Goal: Task Accomplishment & Management: Use online tool/utility

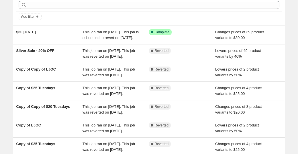
scroll to position [28, 0]
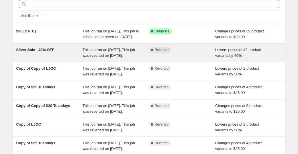
click at [68, 59] on div "Silver Sale - 40% OFF" at bounding box center [49, 52] width 67 height 11
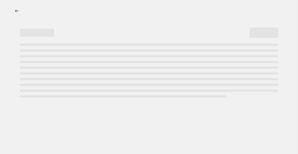
select select "percentage"
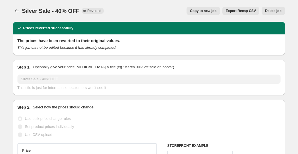
click at [211, 9] on span "Copy to new job" at bounding box center [203, 11] width 27 height 5
select select "percentage"
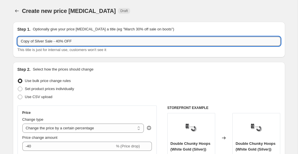
click at [30, 42] on input "Copy of Silver Sale - 40% OFF" at bounding box center [148, 41] width 263 height 9
drag, startPoint x: 35, startPoint y: 40, endPoint x: 27, endPoint y: 42, distance: 8.5
click at [27, 42] on input "Copy of Silver Sale - 40% OFF" at bounding box center [148, 41] width 263 height 9
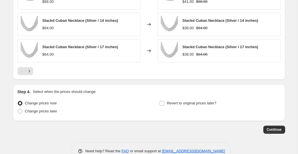
scroll to position [436, 0]
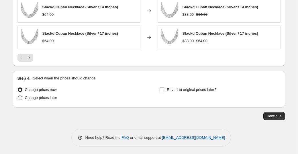
type input "Silver Sale - 40% OFF"
click at [48, 100] on label "Change prices later" at bounding box center [37, 98] width 40 height 8
click at [18, 96] on input "Change prices later" at bounding box center [18, 96] width 0 height 0
radio input "true"
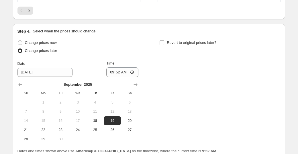
scroll to position [503, 0]
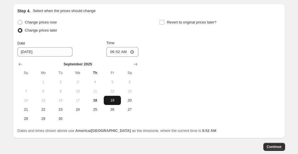
click at [107, 98] on span "19" at bounding box center [112, 100] width 13 height 5
click at [130, 54] on input "09:52" at bounding box center [122, 52] width 32 height 10
type input "00:00"
click at [173, 58] on div "Change prices now Change prices later Date [DATE] Time 00:00 [DATE] Su Mo Tu We…" at bounding box center [148, 70] width 263 height 105
click at [168, 21] on span "Revert to original prices later?" at bounding box center [192, 22] width 50 height 4
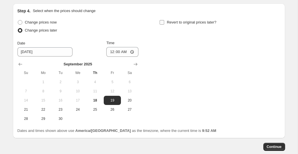
click at [164, 21] on input "Revert to original prices later?" at bounding box center [162, 22] width 5 height 5
checkbox input "true"
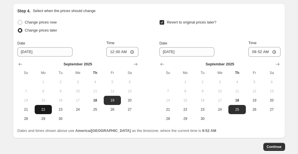
click at [45, 111] on span "22" at bounding box center [43, 109] width 13 height 5
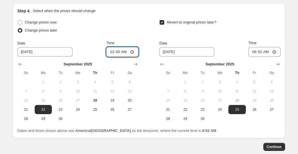
click at [116, 52] on input "00:00" at bounding box center [122, 52] width 32 height 10
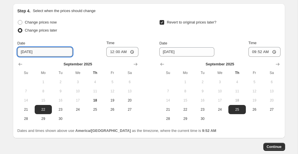
click at [46, 50] on input "[DATE]" at bounding box center [44, 51] width 55 height 9
click at [131, 51] on input "00:00" at bounding box center [122, 52] width 32 height 10
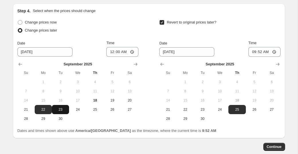
click at [60, 105] on button "23" at bounding box center [60, 109] width 17 height 9
type input "[DATE]"
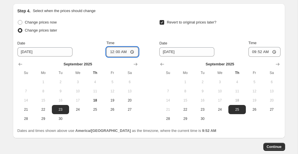
click at [120, 47] on input "00:00" at bounding box center [122, 52] width 32 height 10
click at [123, 49] on input "00:00" at bounding box center [122, 52] width 32 height 10
click at [131, 49] on input "00:00" at bounding box center [122, 52] width 32 height 10
click at [131, 51] on input "00:00" at bounding box center [122, 52] width 32 height 10
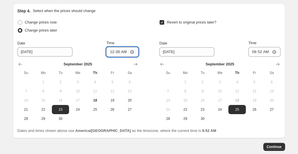
click at [131, 51] on input "00:00" at bounding box center [122, 52] width 32 height 10
type input "02:00"
click at [145, 38] on div "Change prices now Change prices later Date [DATE] Time 02:00 [DATE] Su Mo Tu We…" at bounding box center [148, 70] width 263 height 105
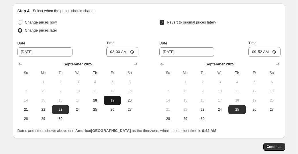
click at [110, 99] on span "19" at bounding box center [112, 100] width 13 height 5
type input "[DATE]"
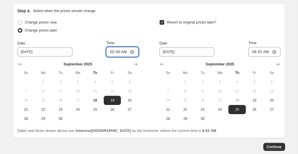
click at [124, 49] on input "02:00" at bounding box center [122, 52] width 32 height 10
click at [132, 50] on input "02:00" at bounding box center [122, 52] width 32 height 10
type input "00:00"
click at [129, 24] on div "Change prices now" at bounding box center [77, 22] width 121 height 8
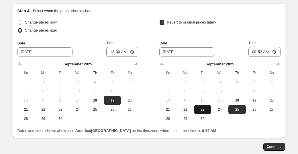
click at [201, 108] on span "23" at bounding box center [202, 109] width 13 height 5
type input "[DATE]"
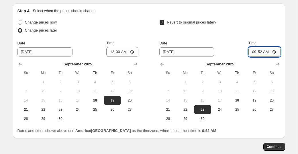
click at [263, 54] on input "09:52" at bounding box center [265, 52] width 32 height 10
click at [273, 51] on input "09:52" at bounding box center [265, 52] width 32 height 10
type input "02:00"
click at [284, 145] on button "Continue" at bounding box center [275, 147] width 22 height 8
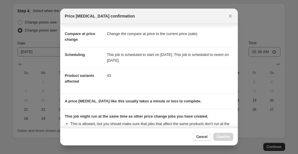
scroll to position [25, 0]
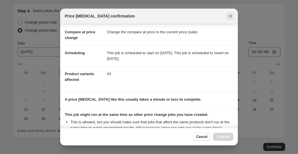
click at [228, 13] on icon "Close" at bounding box center [231, 16] width 6 height 6
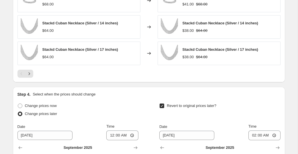
scroll to position [416, 0]
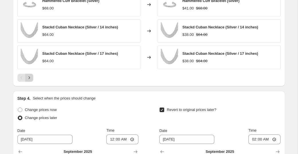
click at [30, 77] on icon "Next" at bounding box center [29, 78] width 6 height 6
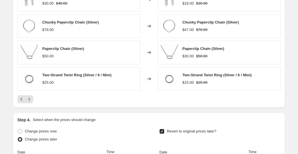
scroll to position [393, 0]
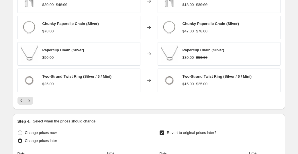
click at [34, 100] on div at bounding box center [148, 101] width 263 height 8
click at [30, 100] on icon "Next" at bounding box center [29, 101] width 6 height 6
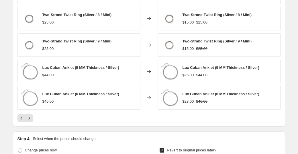
scroll to position [379, 0]
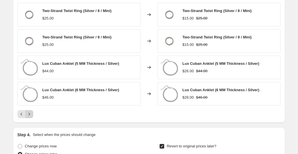
click at [28, 115] on icon "Next" at bounding box center [29, 114] width 6 height 6
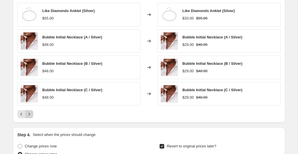
click at [31, 113] on icon "Next" at bounding box center [29, 114] width 6 height 6
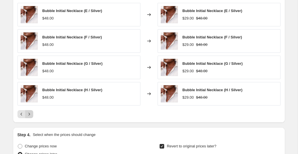
click at [30, 113] on icon "Next" at bounding box center [29, 114] width 6 height 6
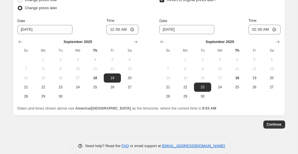
scroll to position [534, 0]
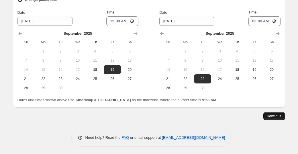
click at [273, 116] on span "Continue" at bounding box center [274, 116] width 15 height 5
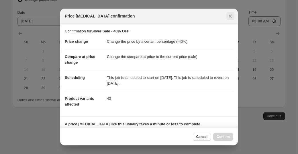
click at [227, 15] on button "Close" at bounding box center [231, 16] width 8 height 8
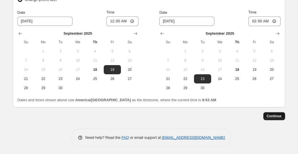
click at [278, 116] on span "Continue" at bounding box center [274, 116] width 15 height 5
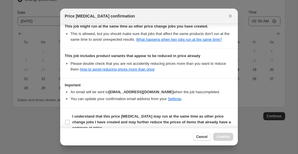
scroll to position [127, 0]
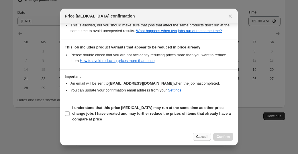
click at [201, 137] on span "Cancel" at bounding box center [201, 137] width 11 height 5
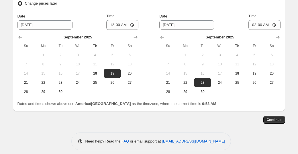
scroll to position [530, 0]
click at [118, 71] on span "19" at bounding box center [112, 73] width 13 height 5
click at [119, 23] on input "00:00" at bounding box center [122, 25] width 32 height 10
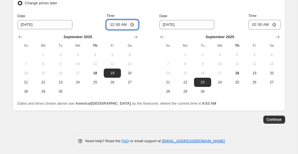
click at [133, 21] on input "00:00" at bounding box center [122, 25] width 32 height 10
click at [132, 24] on input "00:00" at bounding box center [122, 25] width 32 height 10
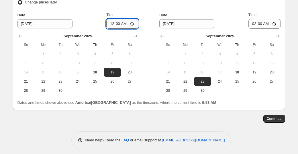
click at [132, 24] on input "00:00" at bounding box center [122, 24] width 32 height 10
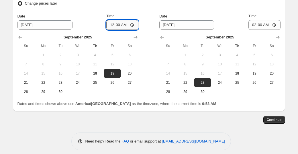
click at [133, 22] on input "00:00" at bounding box center [122, 25] width 32 height 10
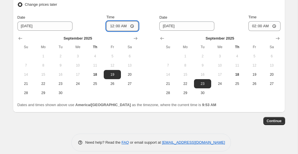
click at [129, 27] on input "00:00" at bounding box center [122, 26] width 32 height 10
click at [131, 25] on input "00:00" at bounding box center [122, 26] width 32 height 10
click at [131, 26] on input "00:00" at bounding box center [122, 26] width 32 height 10
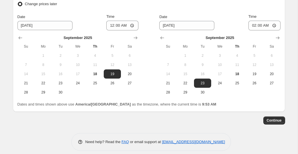
click at [103, 19] on div "Date [DATE] Time 00:00" at bounding box center [77, 22] width 121 height 17
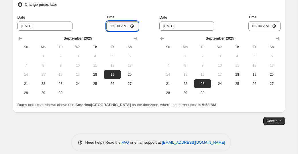
click at [115, 27] on input "00:00" at bounding box center [122, 26] width 32 height 10
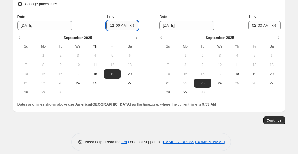
click at [133, 25] on input "00:00" at bounding box center [122, 26] width 32 height 10
click at [132, 26] on input "00:00" at bounding box center [122, 26] width 32 height 10
click at [122, 26] on input "00:00" at bounding box center [122, 26] width 32 height 10
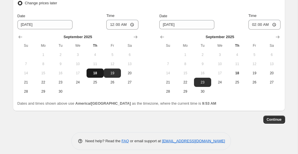
click at [96, 72] on span "18" at bounding box center [95, 73] width 13 height 5
drag, startPoint x: 109, startPoint y: 74, endPoint x: 116, endPoint y: 59, distance: 16.3
click at [109, 74] on span "19" at bounding box center [112, 73] width 13 height 5
type input "[DATE]"
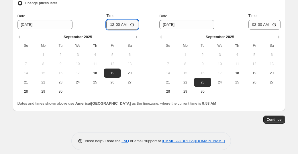
click at [119, 24] on input "00:00" at bounding box center [122, 25] width 32 height 10
click at [136, 24] on input "00:00" at bounding box center [122, 25] width 32 height 10
click at [114, 22] on input "00:00" at bounding box center [122, 25] width 32 height 10
click at [112, 24] on input "00:00" at bounding box center [122, 25] width 32 height 10
type input "02:00"
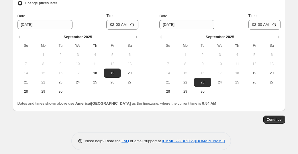
click at [138, 11] on div "Change prices now Change prices later Date [DATE] Time 02:00 [DATE] Su Mo Tu We…" at bounding box center [77, 43] width 121 height 105
click at [274, 120] on span "Continue" at bounding box center [274, 119] width 15 height 5
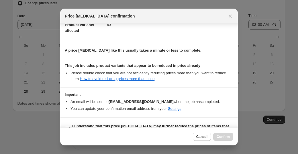
scroll to position [85, 0]
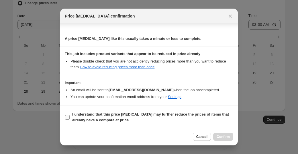
click at [149, 117] on span "I understand that this price [MEDICAL_DATA] may further reduce the prices of it…" at bounding box center [152, 117] width 161 height 11
click at [70, 117] on input "I understand that this price [MEDICAL_DATA] may further reduce the prices of it…" at bounding box center [67, 117] width 5 height 5
checkbox input "true"
click at [225, 138] on span "Confirm" at bounding box center [223, 137] width 13 height 5
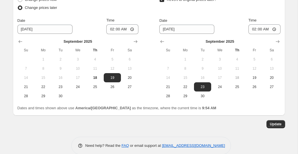
scroll to position [569, 0]
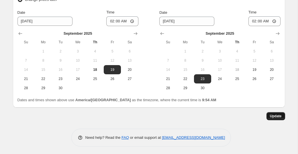
click at [281, 116] on span "Update" at bounding box center [276, 116] width 12 height 5
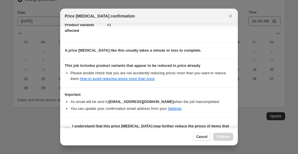
scroll to position [85, 0]
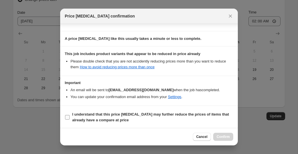
click at [174, 120] on span "I understand that this price [MEDICAL_DATA] may further reduce the prices of it…" at bounding box center [152, 117] width 161 height 11
click at [70, 120] on input "I understand that this price [MEDICAL_DATA] may further reduce the prices of it…" at bounding box center [67, 117] width 5 height 5
checkbox input "true"
click at [221, 136] on span "Confirm" at bounding box center [223, 137] width 13 height 5
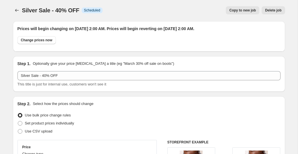
scroll to position [0, 0]
